Goal: Navigation & Orientation: Understand site structure

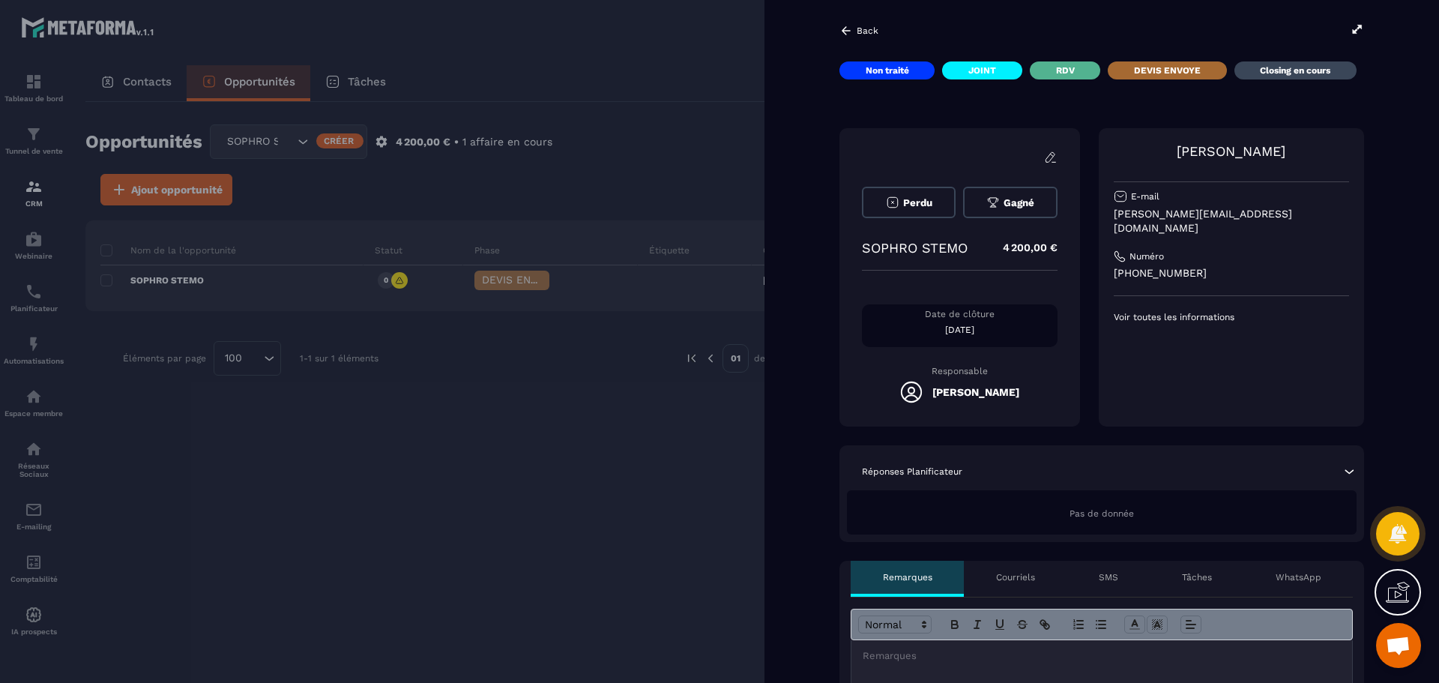
click at [1167, 71] on p "DEVIS ENVOYE" at bounding box center [1167, 70] width 67 height 12
click at [841, 31] on icon at bounding box center [845, 30] width 13 height 13
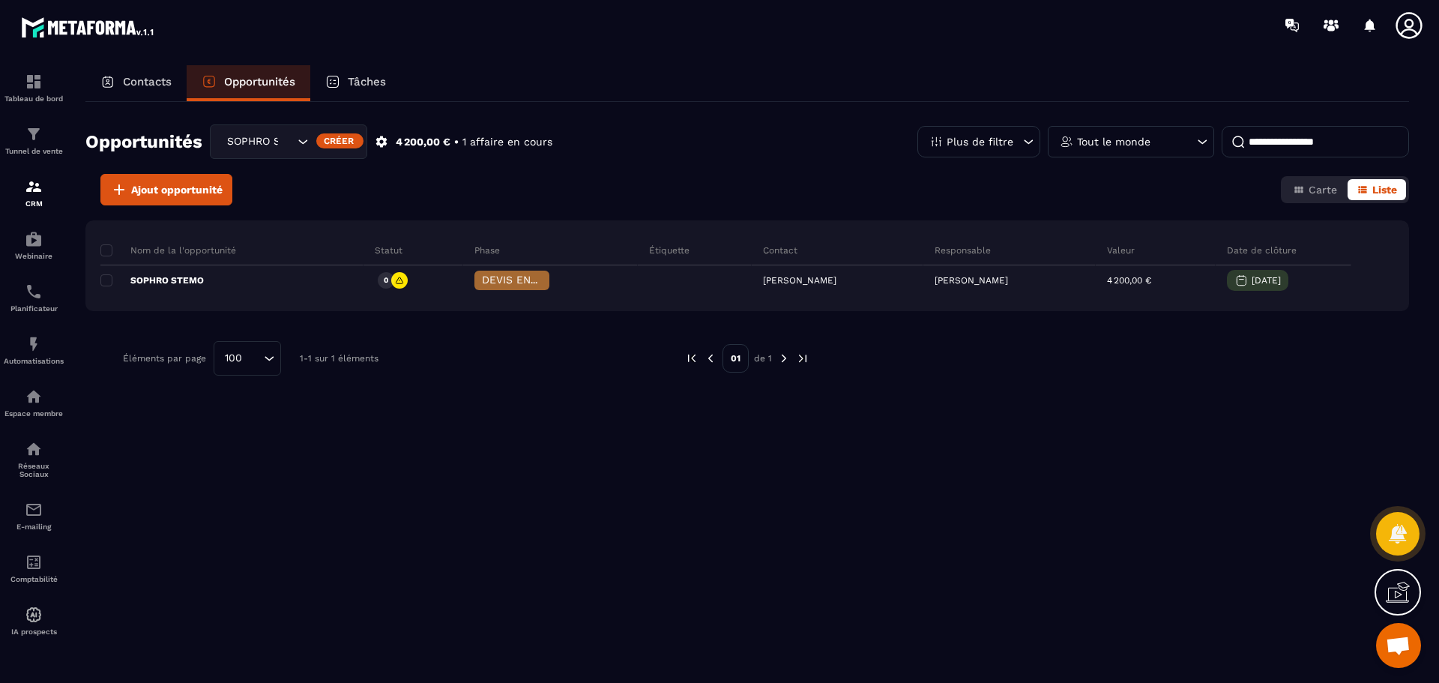
click at [1411, 24] on icon at bounding box center [1409, 25] width 30 height 30
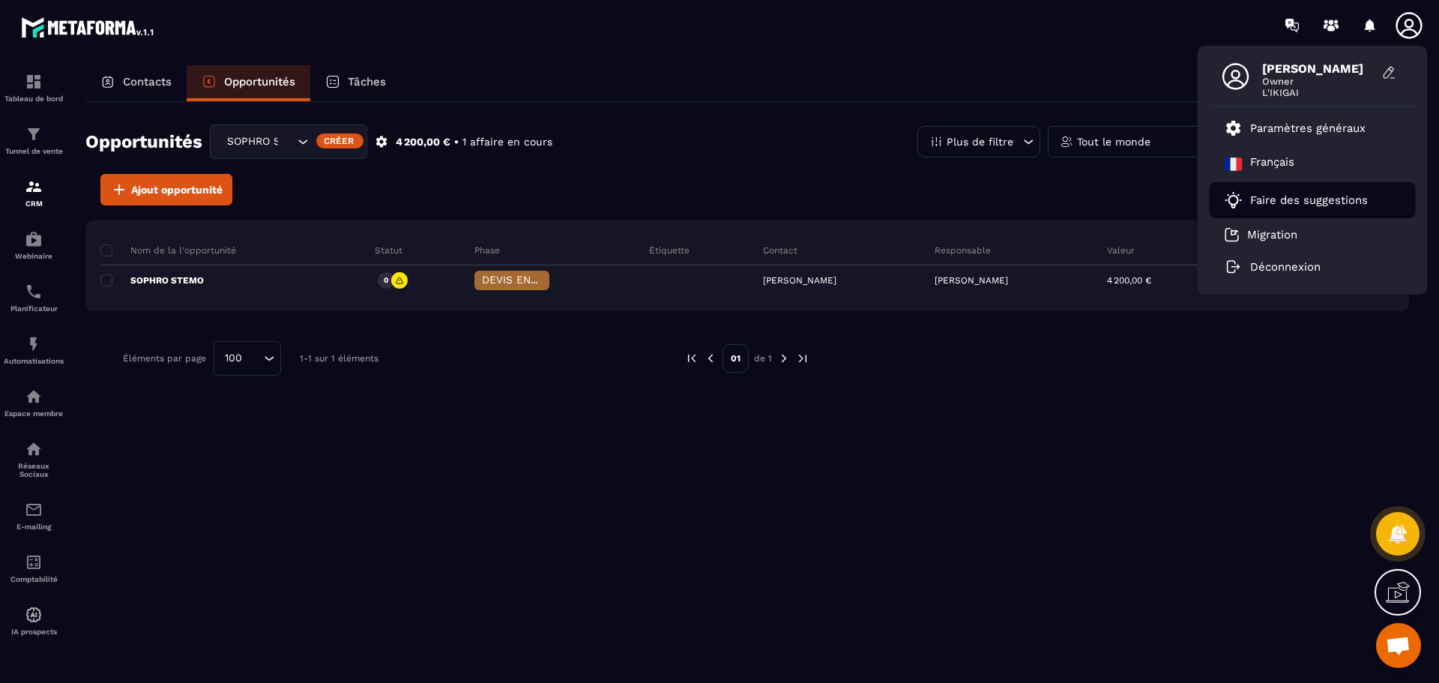
click at [1264, 202] on p "Faire des suggestions" at bounding box center [1309, 199] width 118 height 13
click at [31, 83] on img at bounding box center [34, 82] width 18 height 18
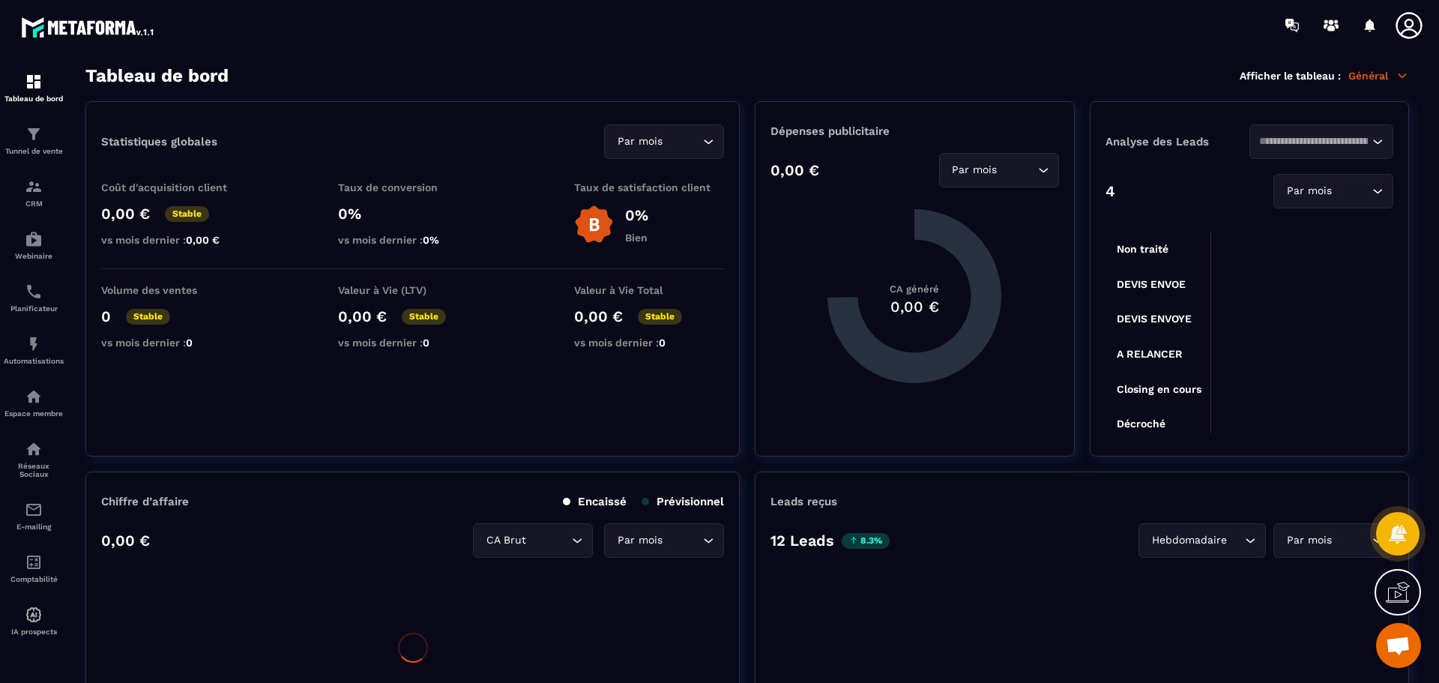
click at [55, 27] on img at bounding box center [88, 26] width 135 height 27
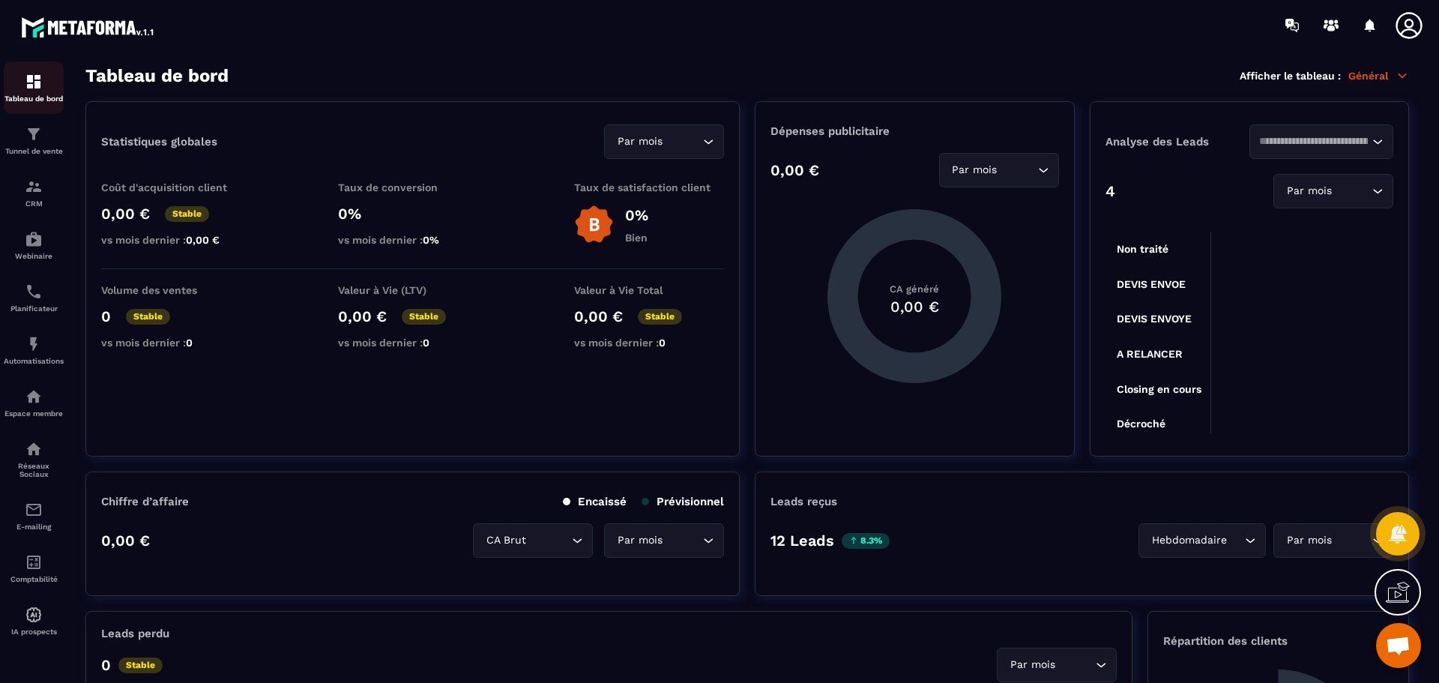
click at [43, 76] on div "Tableau de bord" at bounding box center [34, 88] width 60 height 30
click at [40, 148] on p "Tunnel de vente" at bounding box center [34, 151] width 60 height 8
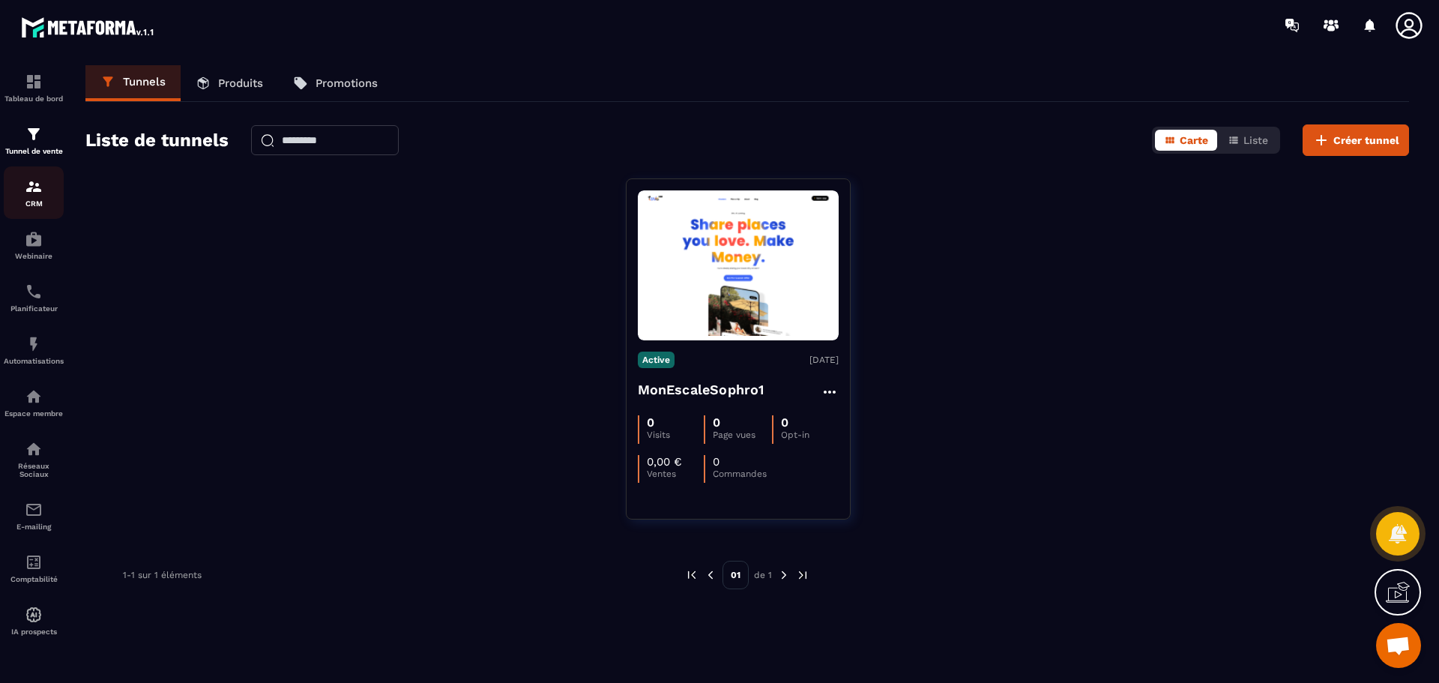
click at [41, 191] on img at bounding box center [34, 187] width 18 height 18
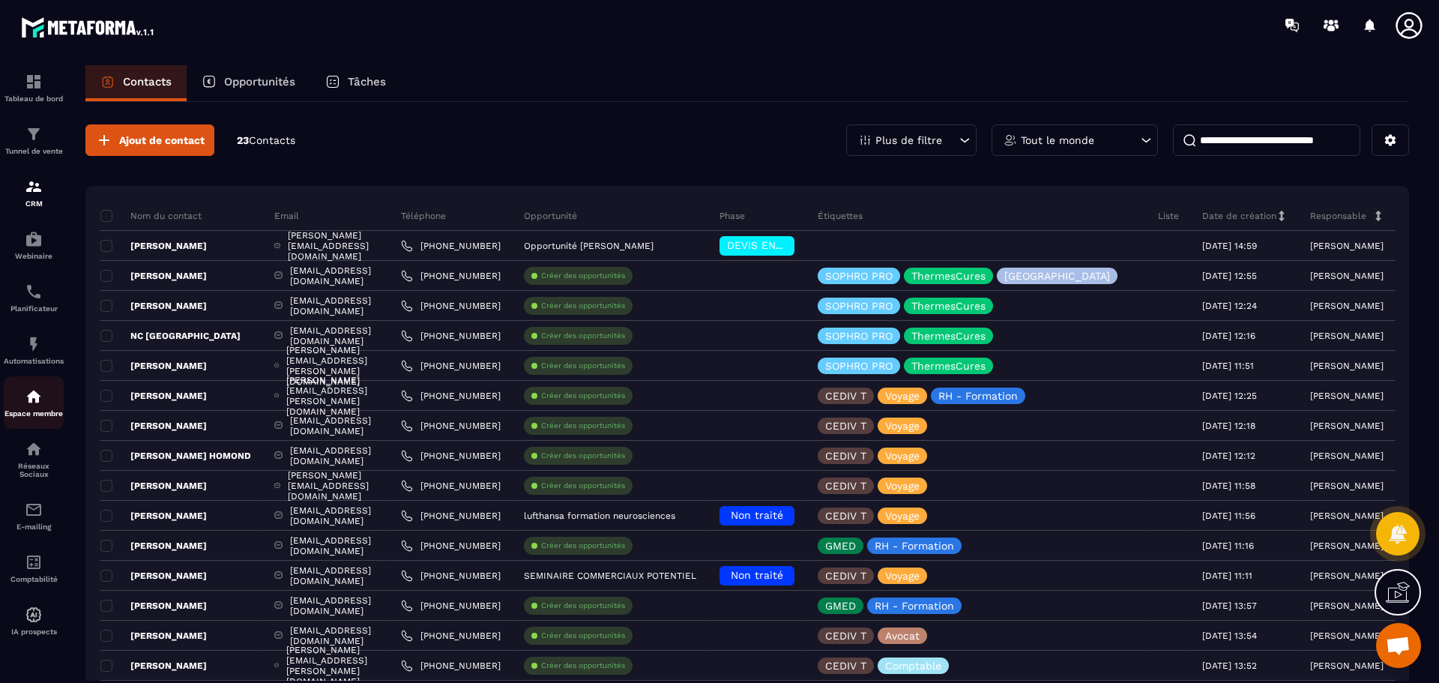
click at [38, 411] on p "Espace membre" at bounding box center [34, 413] width 60 height 8
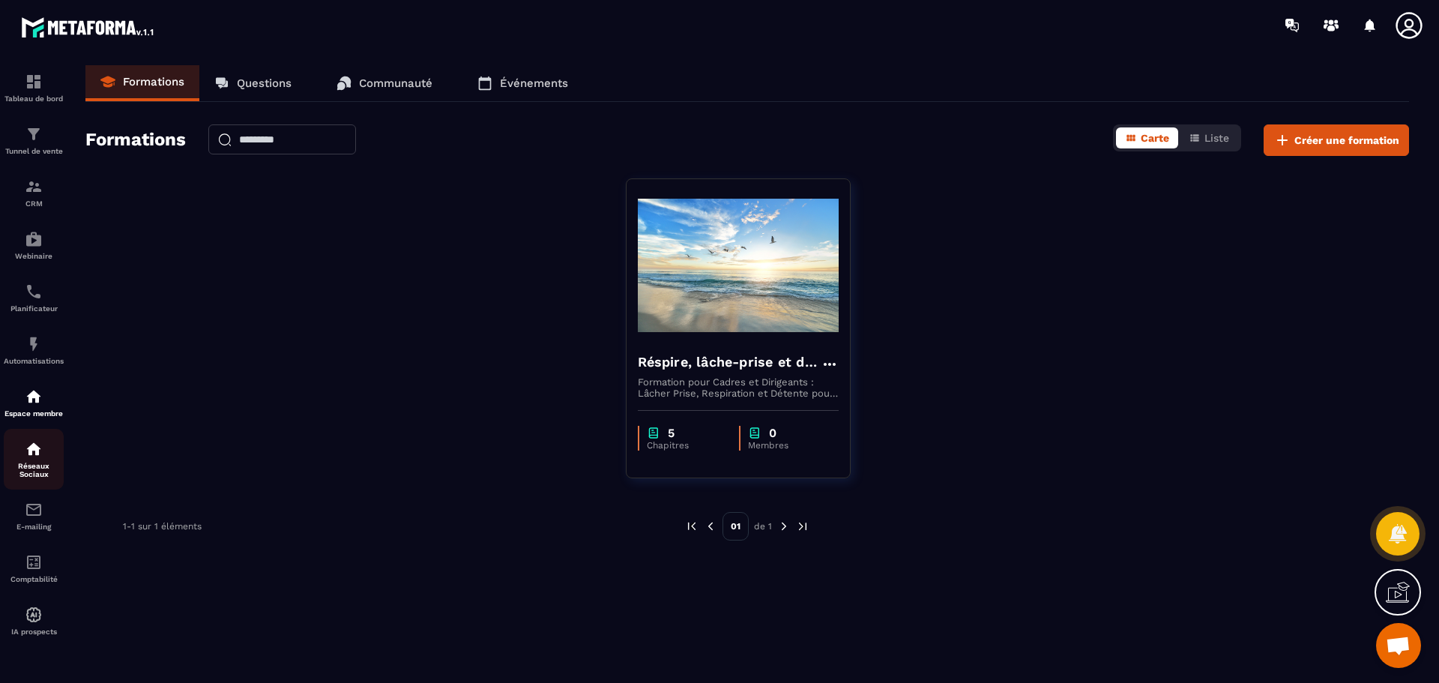
click at [22, 468] on p "Réseaux Sociaux" at bounding box center [34, 470] width 60 height 16
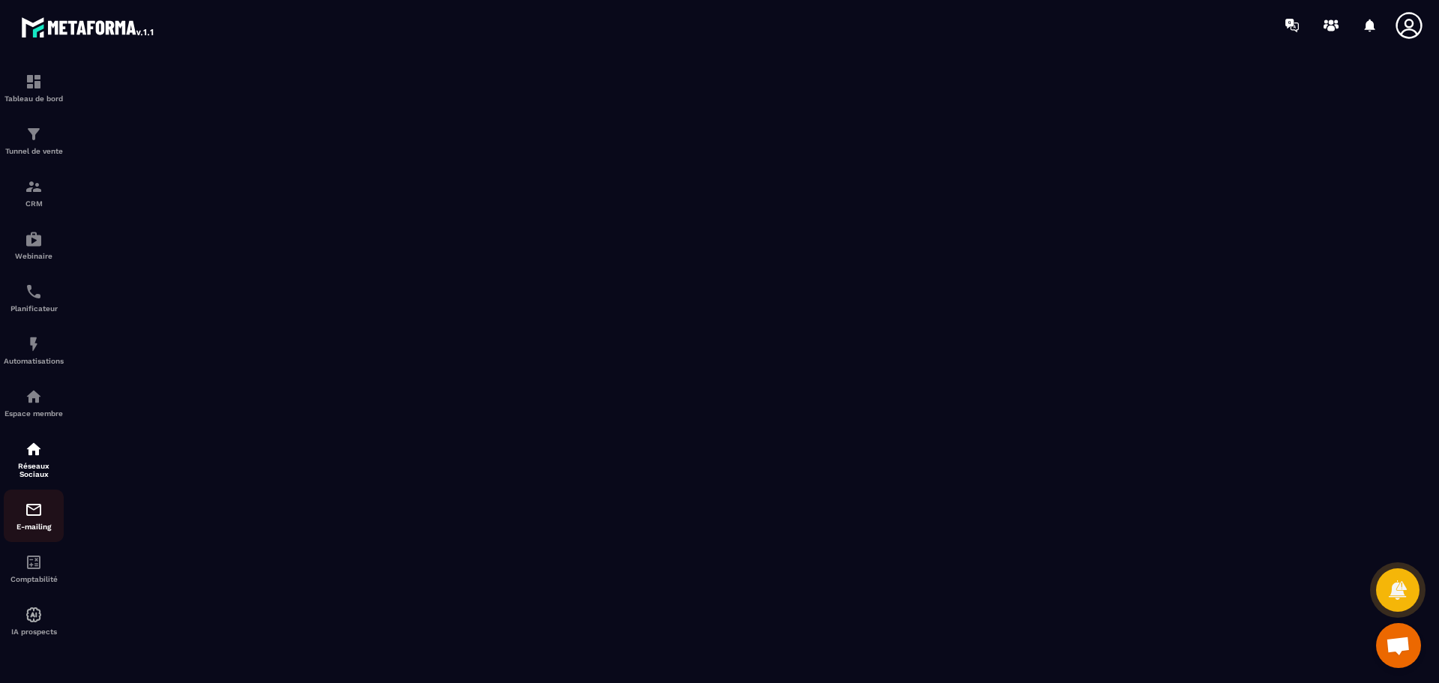
click at [30, 518] on img at bounding box center [34, 510] width 18 height 18
